Goal: Task Accomplishment & Management: Manage account settings

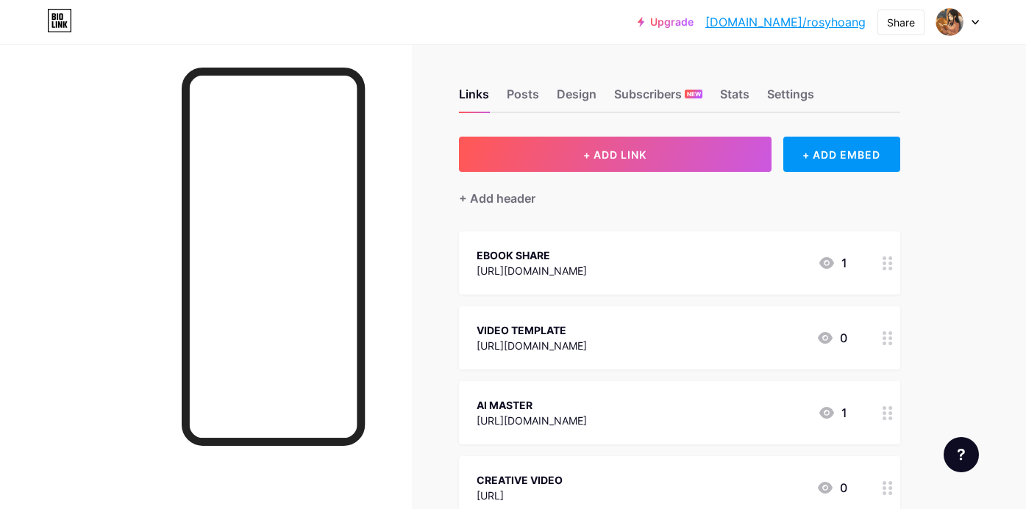
click at [890, 335] on icon at bounding box center [887, 339] width 10 height 14
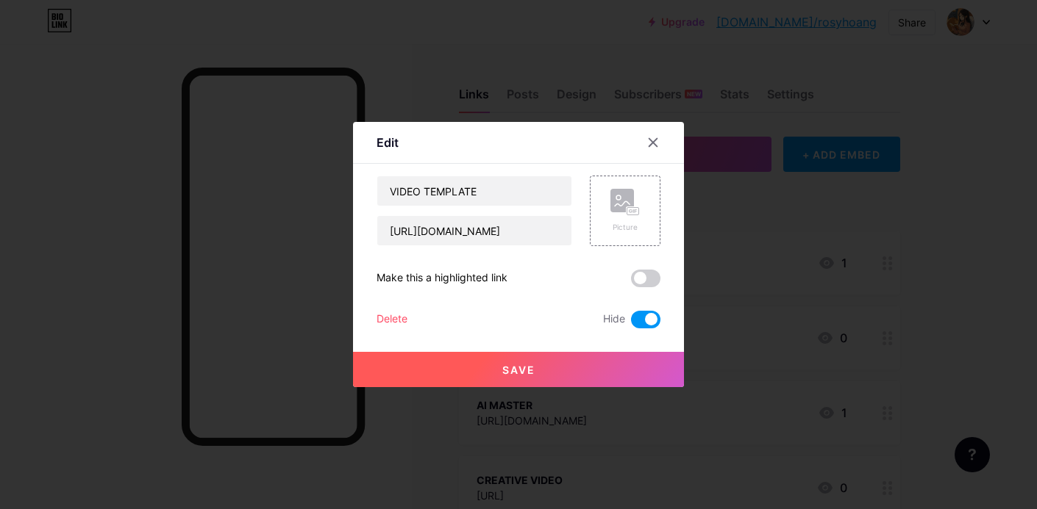
click at [643, 318] on span at bounding box center [645, 320] width 29 height 18
click at [631, 323] on input "checkbox" at bounding box center [631, 323] width 0 height 0
click at [634, 321] on span at bounding box center [645, 320] width 29 height 18
click at [631, 323] on input "checkbox" at bounding box center [631, 323] width 0 height 0
click at [600, 372] on button "Save" at bounding box center [518, 369] width 331 height 35
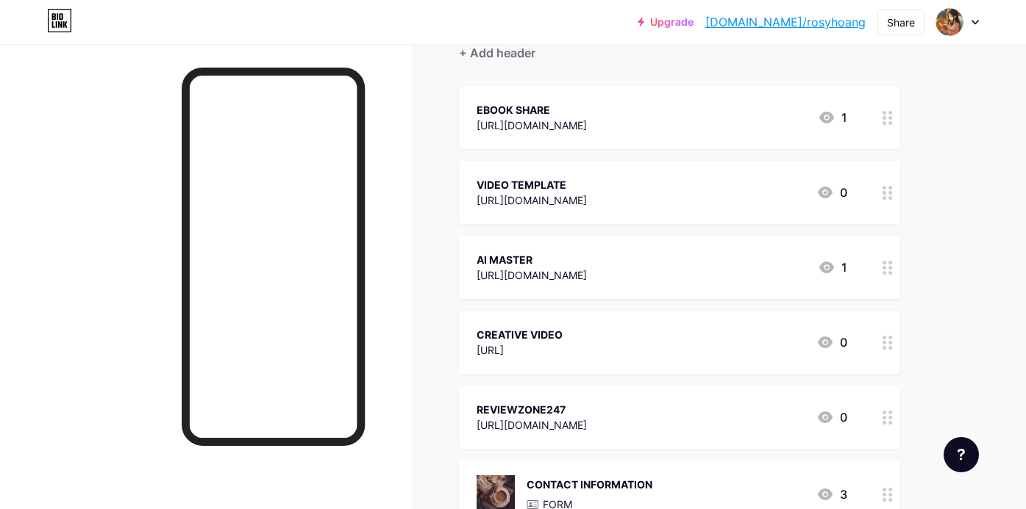
scroll to position [160, 0]
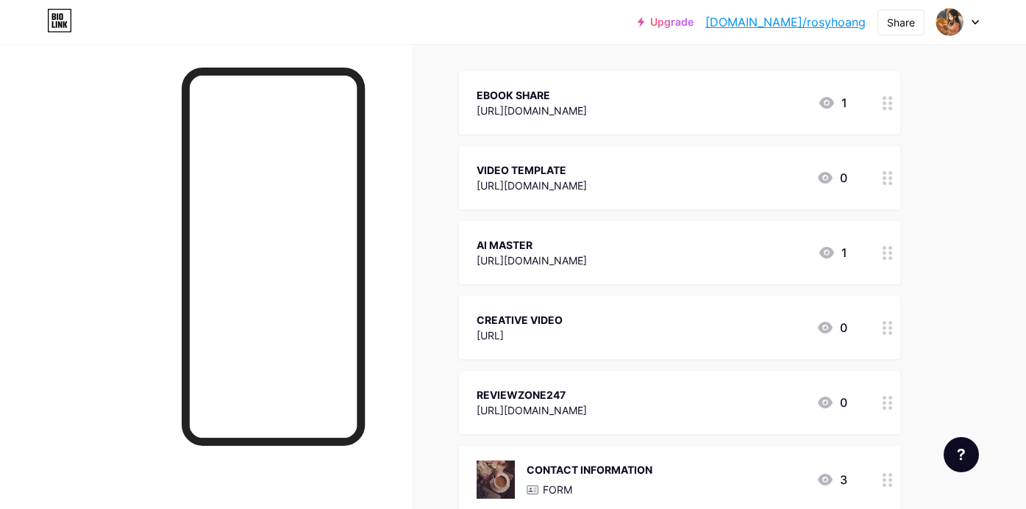
click at [890, 326] on circle at bounding box center [890, 328] width 4 height 4
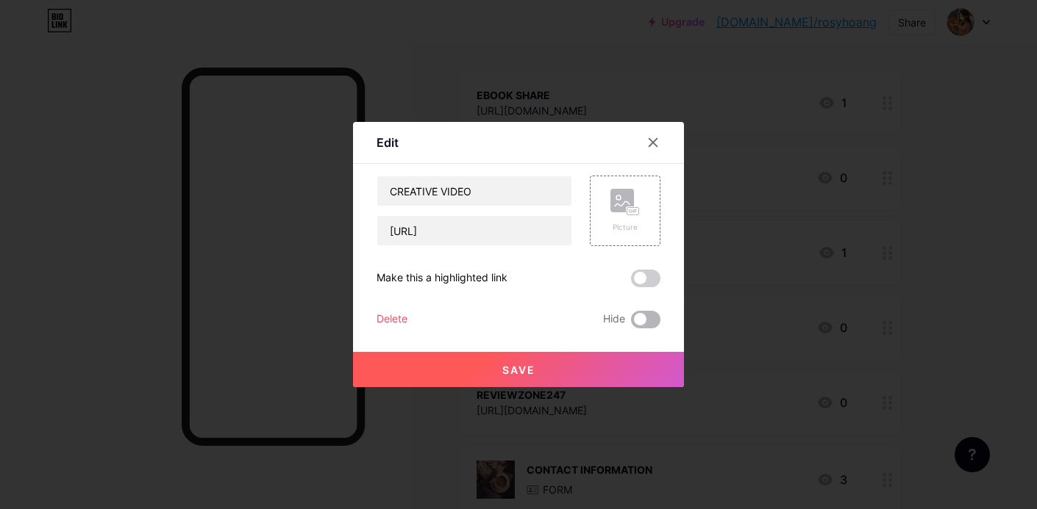
click at [632, 318] on span at bounding box center [645, 320] width 29 height 18
click at [631, 323] on input "checkbox" at bounding box center [631, 323] width 0 height 0
click at [579, 373] on button "Save" at bounding box center [518, 369] width 331 height 35
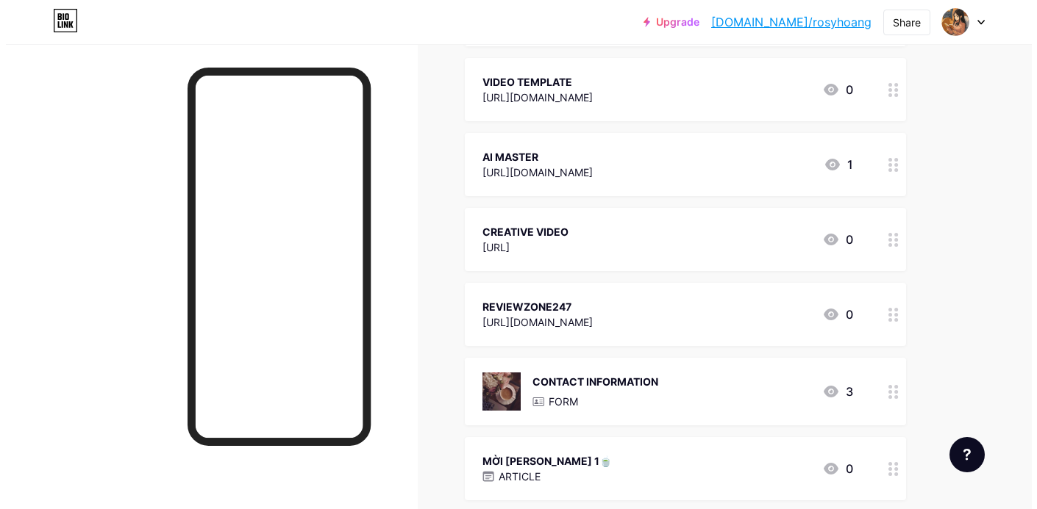
scroll to position [248, 0]
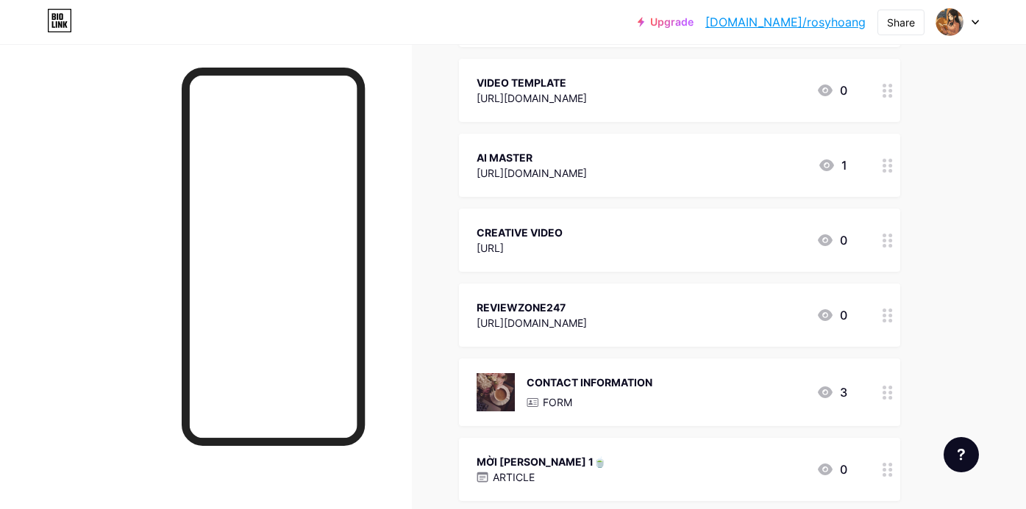
click at [845, 388] on div "3" at bounding box center [831, 393] width 31 height 18
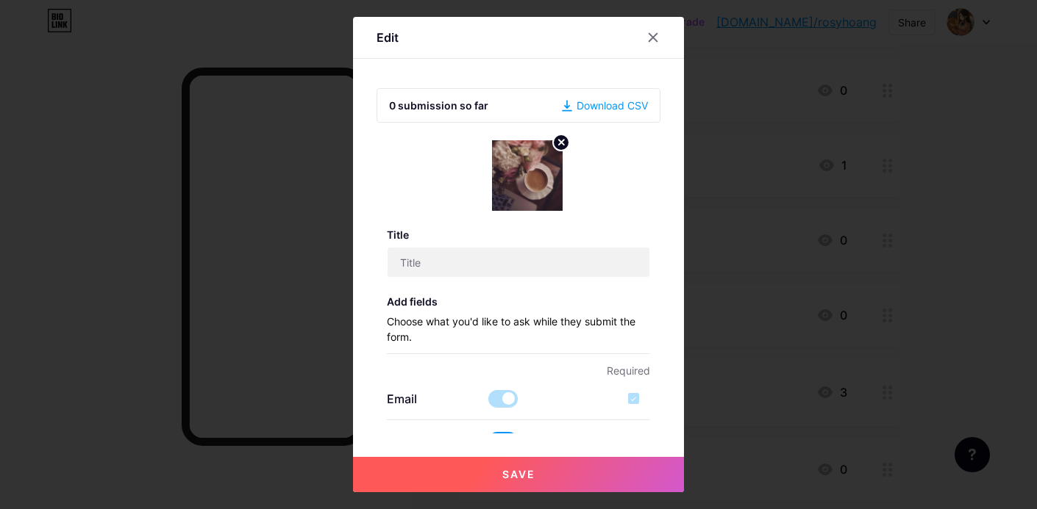
type input "CONTACT INFORMATION"
type input "THANK YOU ❤︎"
type textarea "Cảm ơn bạn đã đồng [PERSON_NAME] [PERSON_NAME]. Hãy giữ kết nối để [PERSON_NAME…"
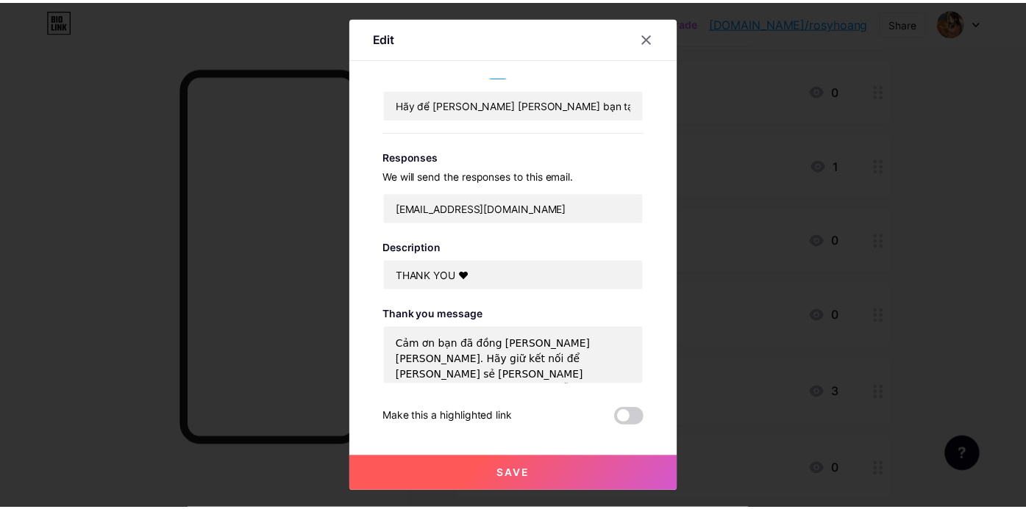
scroll to position [532, 0]
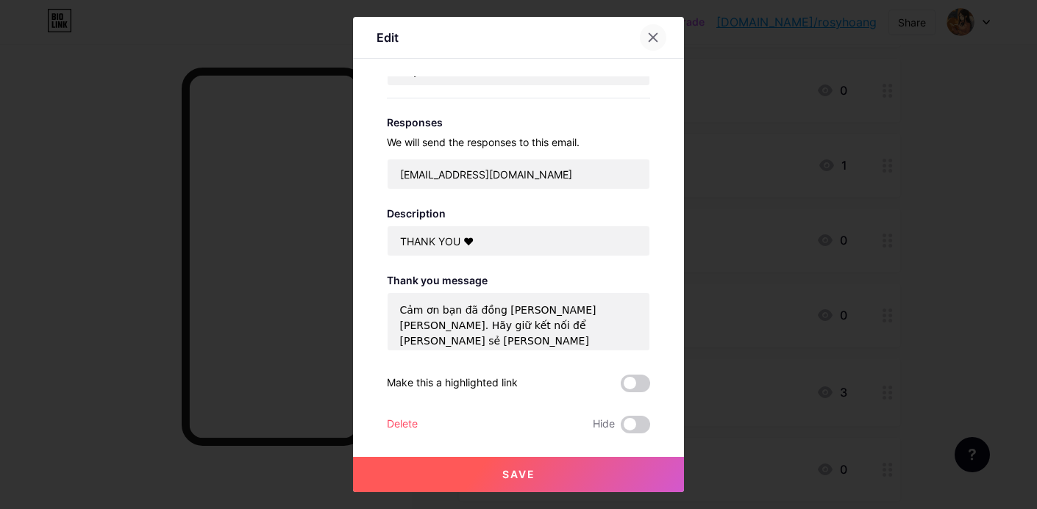
click at [647, 32] on icon at bounding box center [653, 38] width 12 height 12
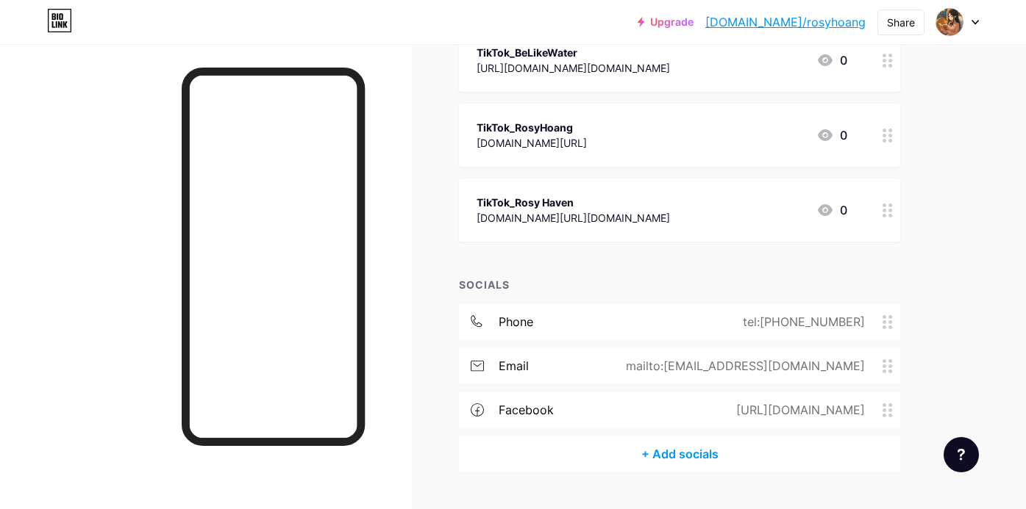
scroll to position [732, 0]
